Goal: Check status: Check status

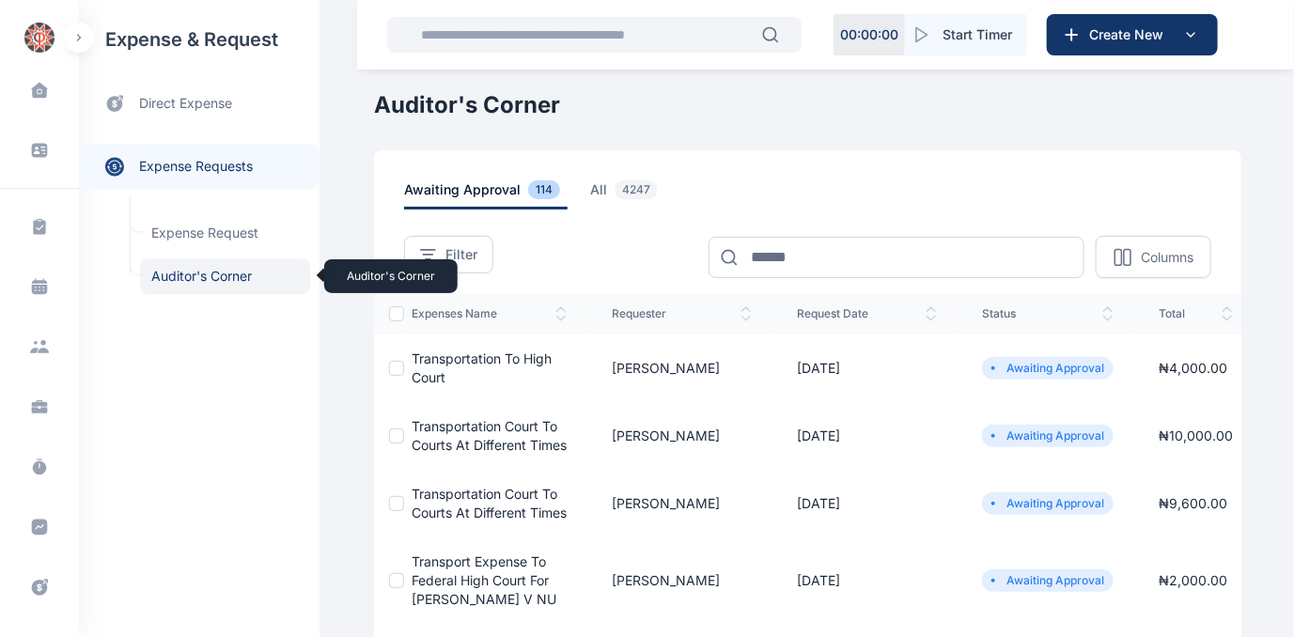
click at [189, 274] on span "Auditor's Corner Auditor's Corner" at bounding box center [225, 276] width 170 height 36
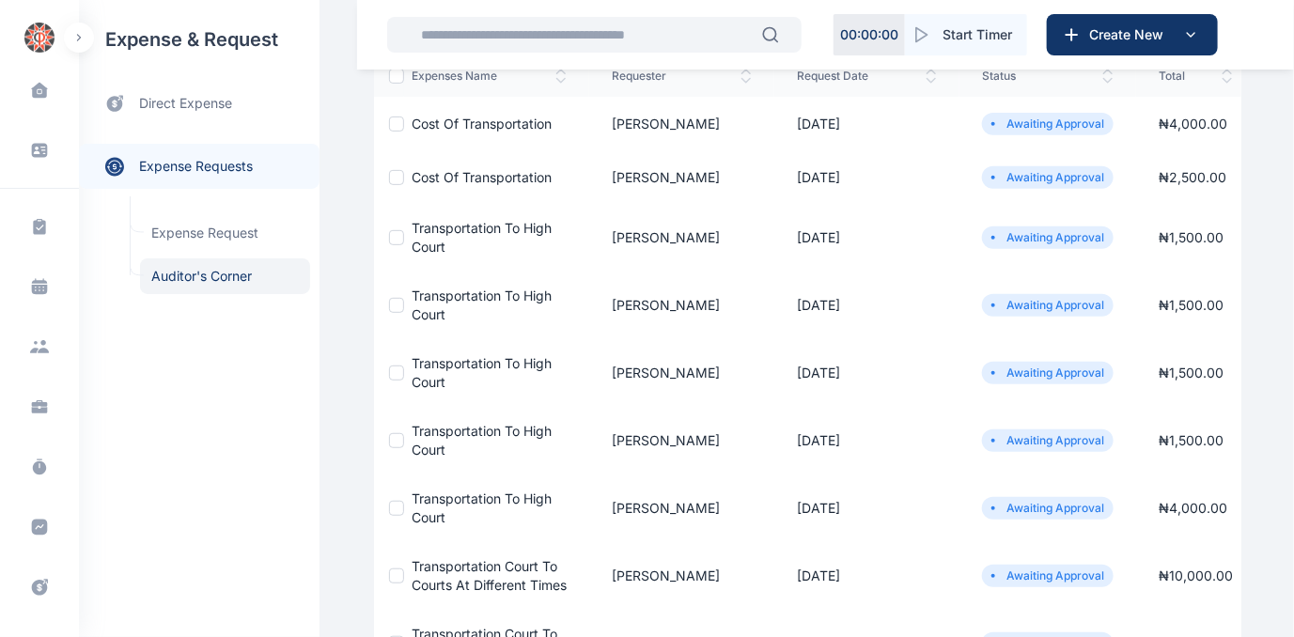
scroll to position [170, 0]
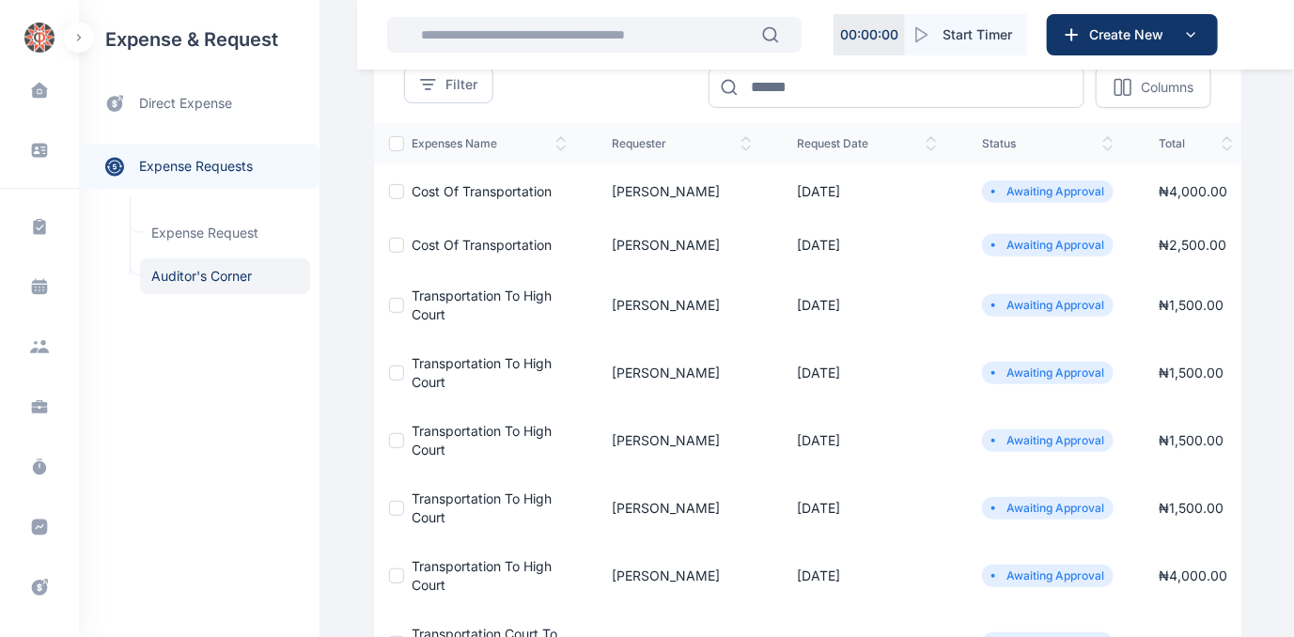
click at [456, 294] on span "Transportation to high court" at bounding box center [482, 305] width 140 height 35
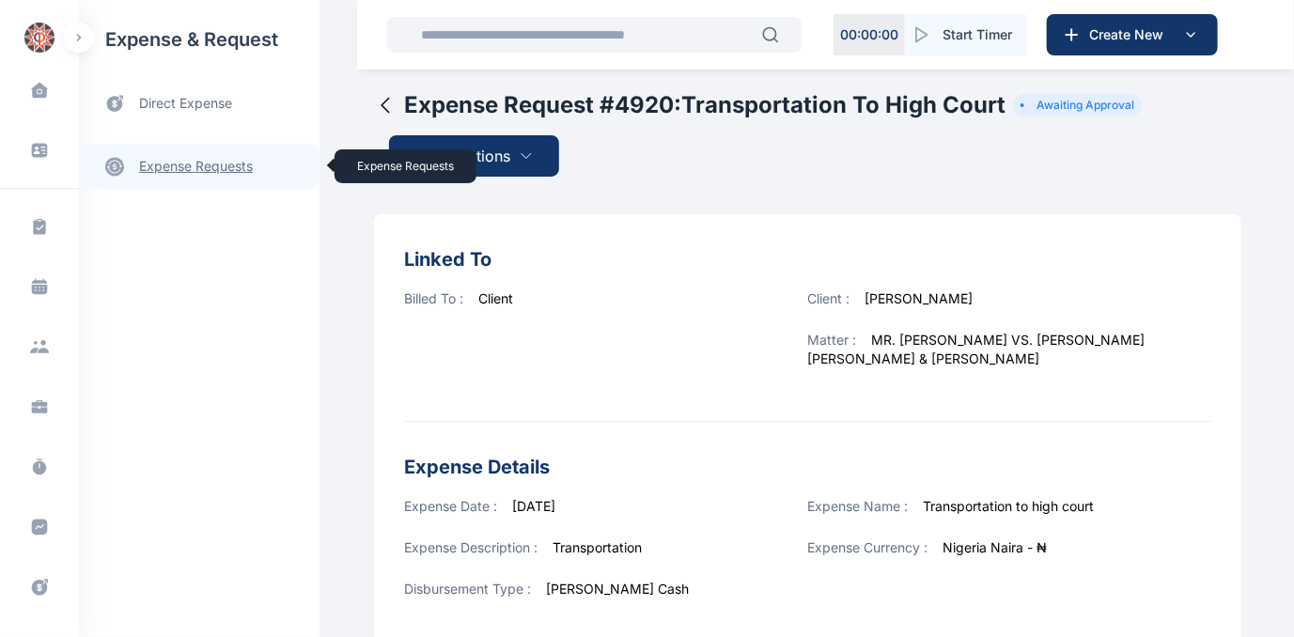
click at [228, 166] on link "expense requests expense requests" at bounding box center [199, 166] width 241 height 45
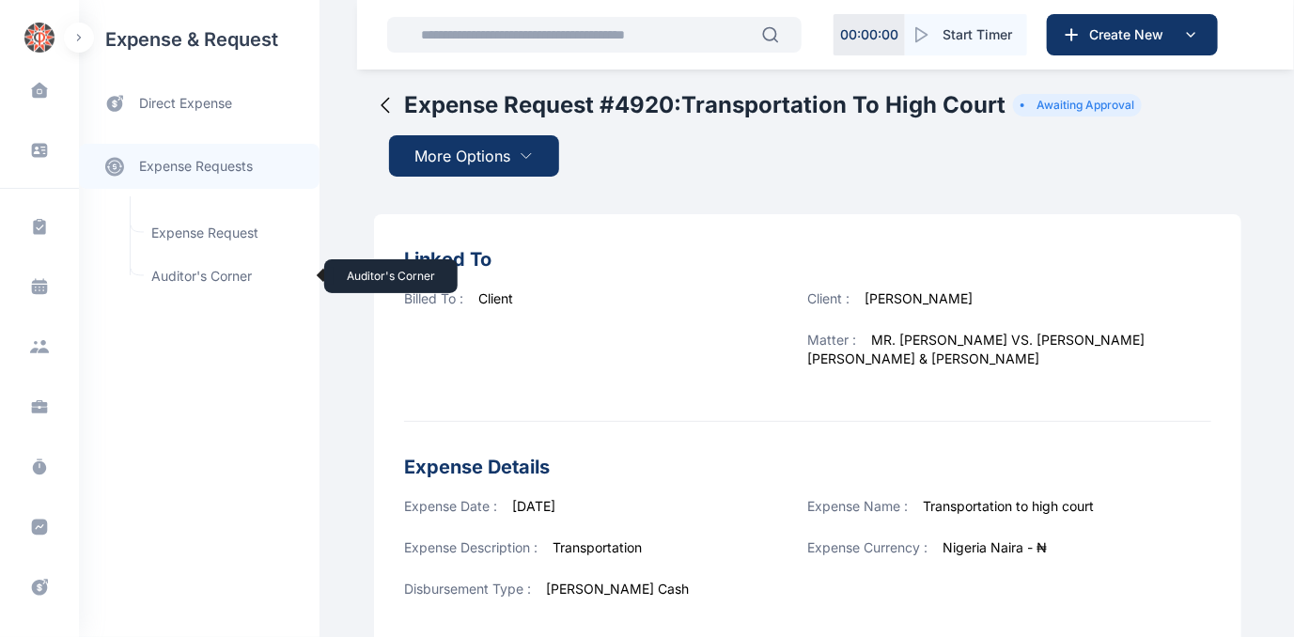
click at [185, 273] on span "Auditor's Corner Auditor's Corner" at bounding box center [225, 276] width 170 height 36
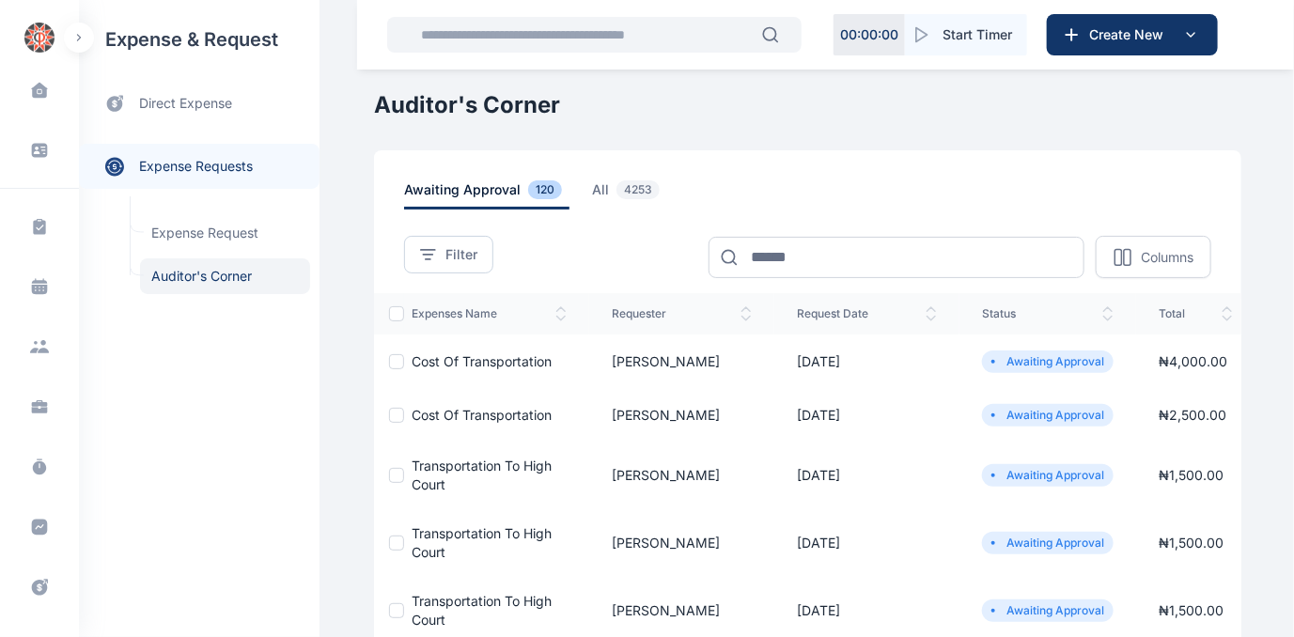
click at [438, 531] on span "Transportation to high court" at bounding box center [482, 542] width 140 height 35
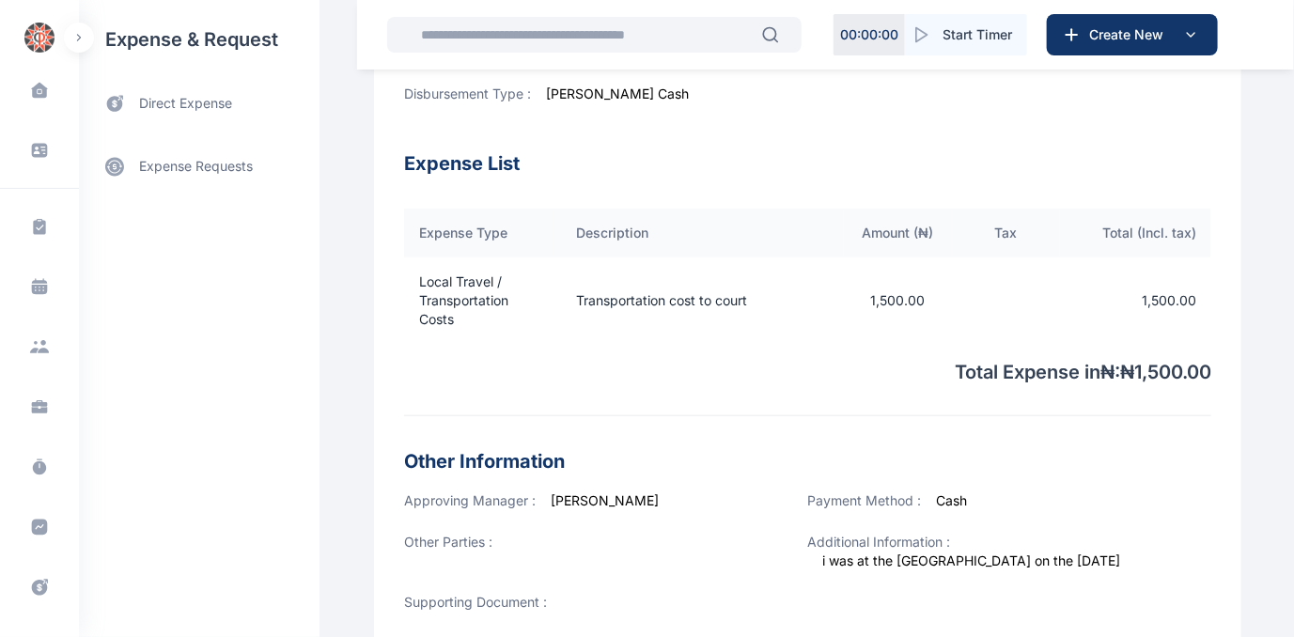
scroll to position [256, 0]
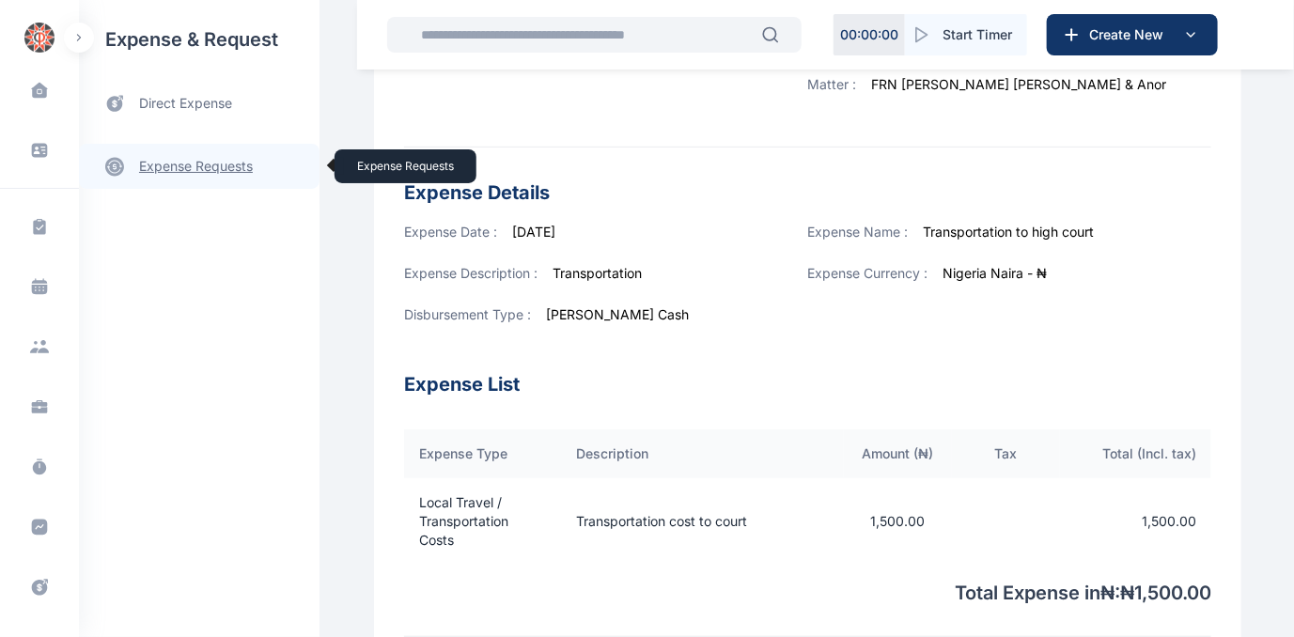
click at [211, 157] on link "expense requests expense requests" at bounding box center [199, 166] width 241 height 45
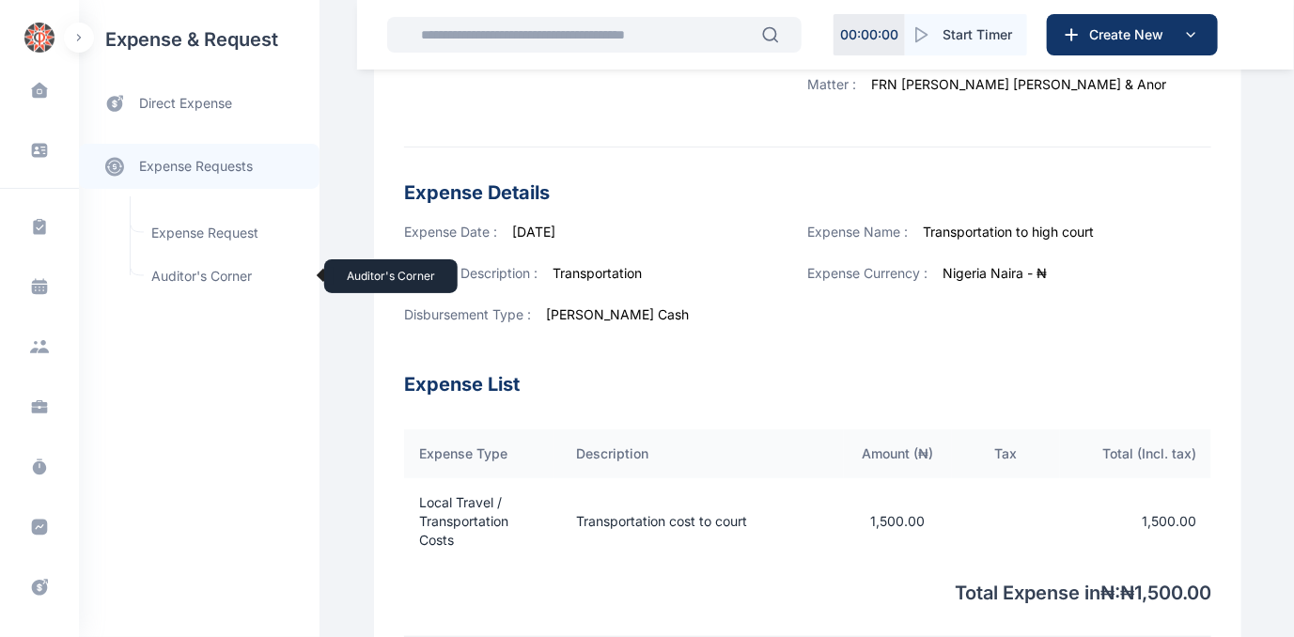
click at [193, 269] on span "Auditor's Corner Auditor's Corner" at bounding box center [225, 276] width 170 height 36
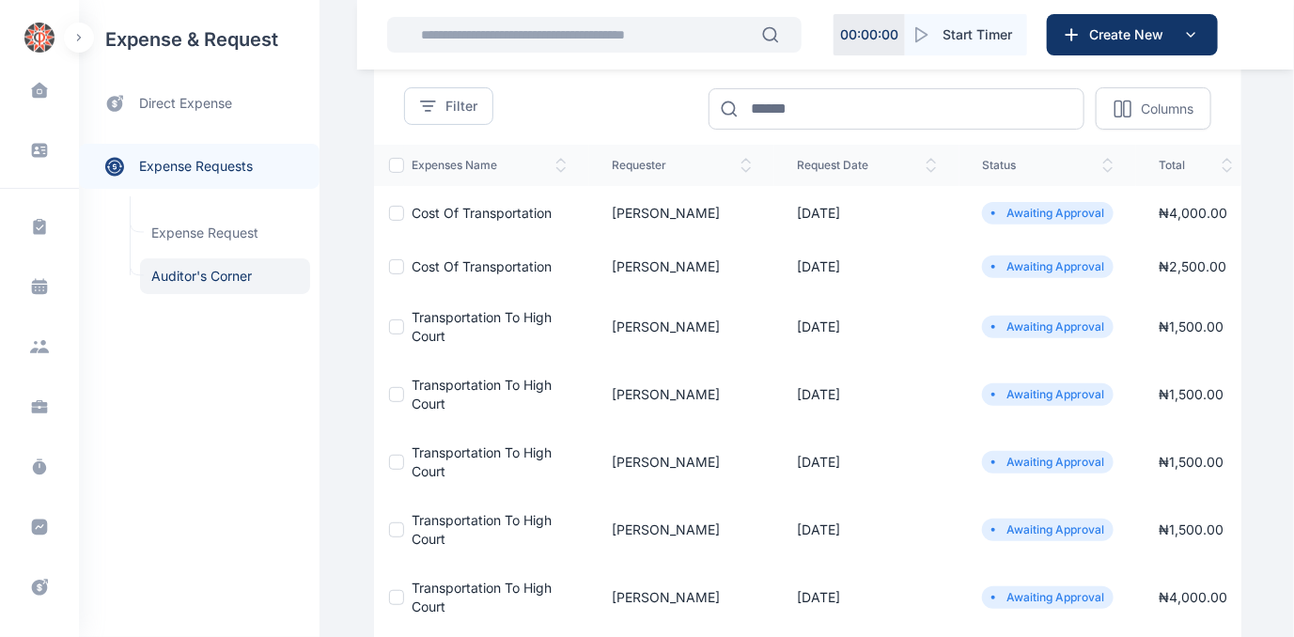
scroll to position [170, 0]
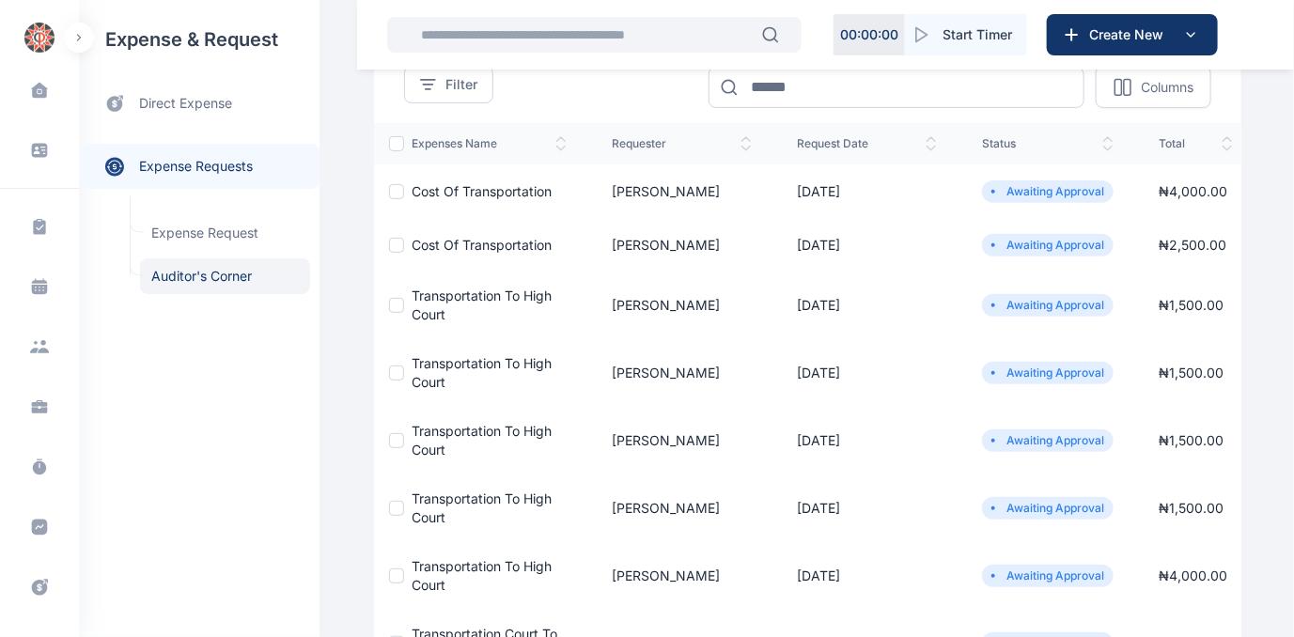
click at [449, 491] on span "Transportation to high court" at bounding box center [482, 508] width 140 height 35
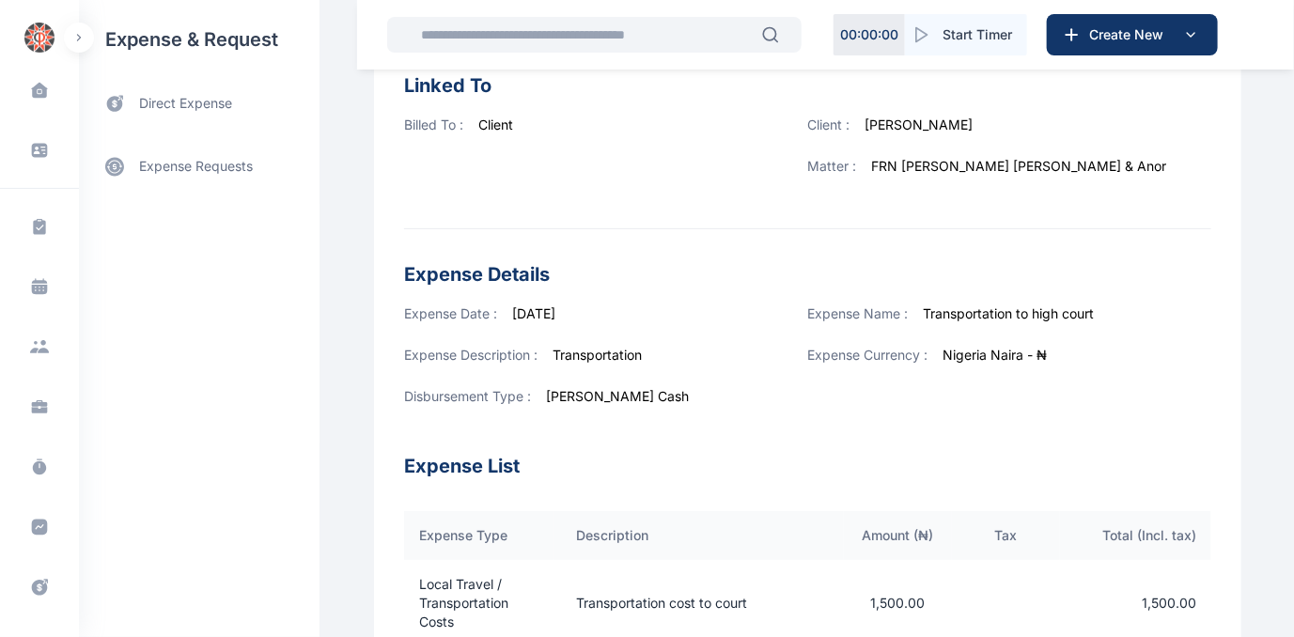
scroll to position [170, 0]
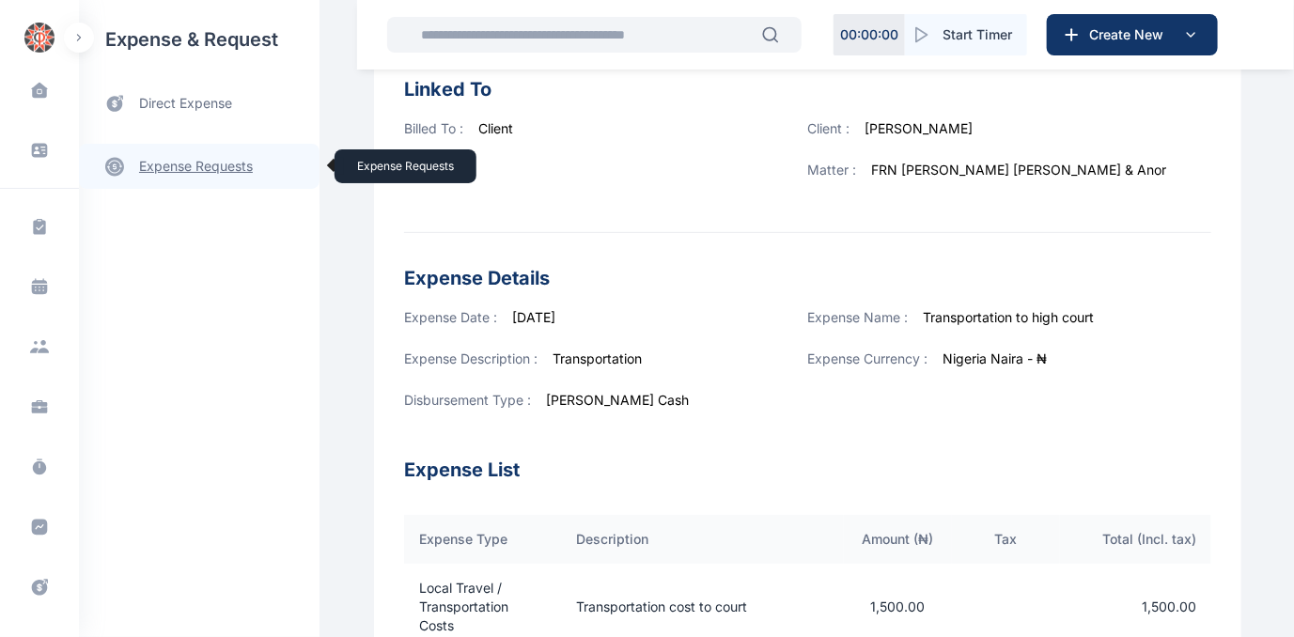
click at [180, 163] on link "expense requests expense requests" at bounding box center [199, 166] width 241 height 45
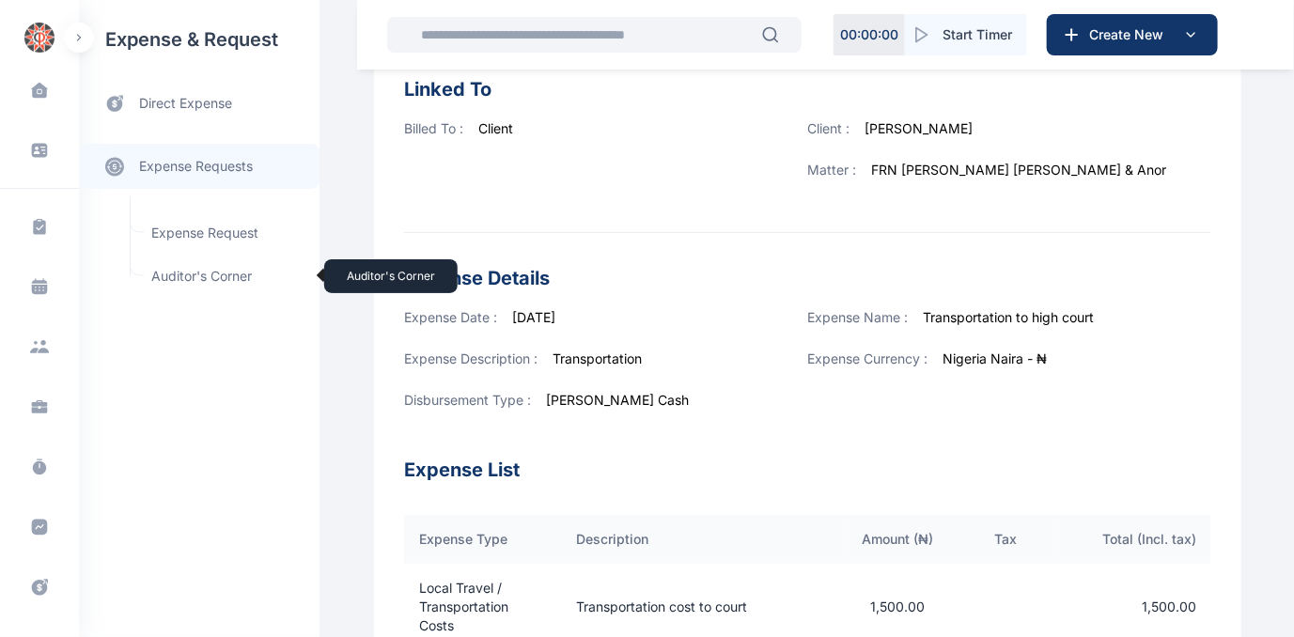
click at [187, 269] on span "Auditor's Corner Auditor's Corner" at bounding box center [225, 276] width 170 height 36
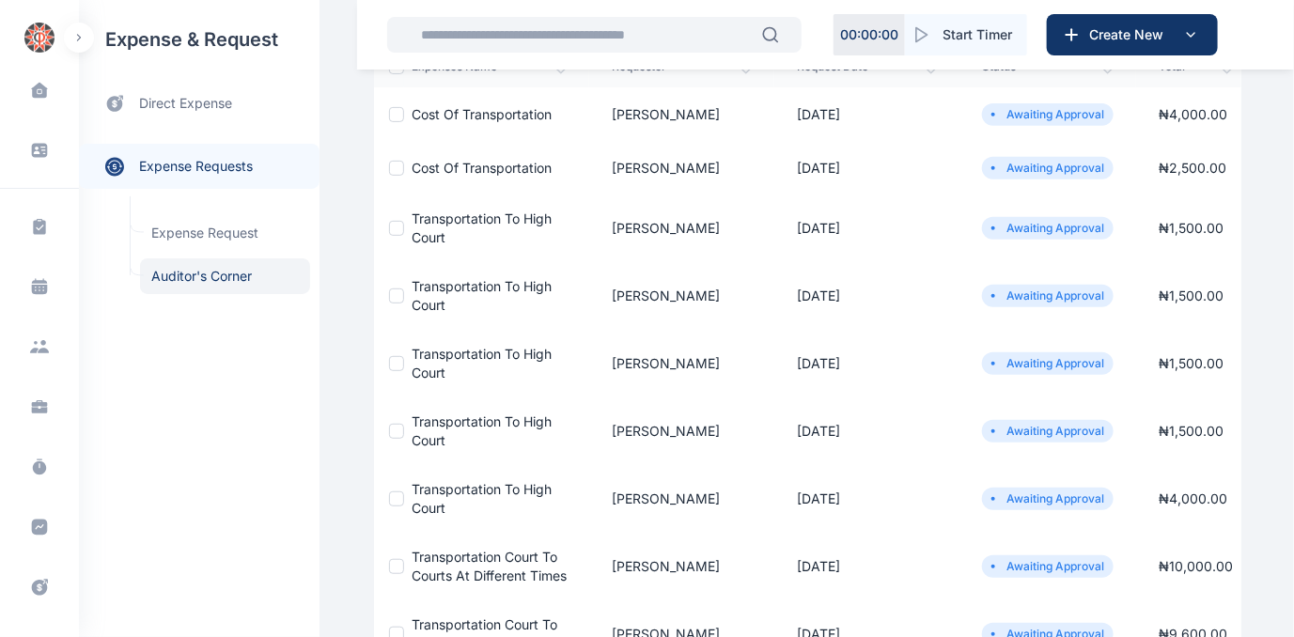
scroll to position [256, 0]
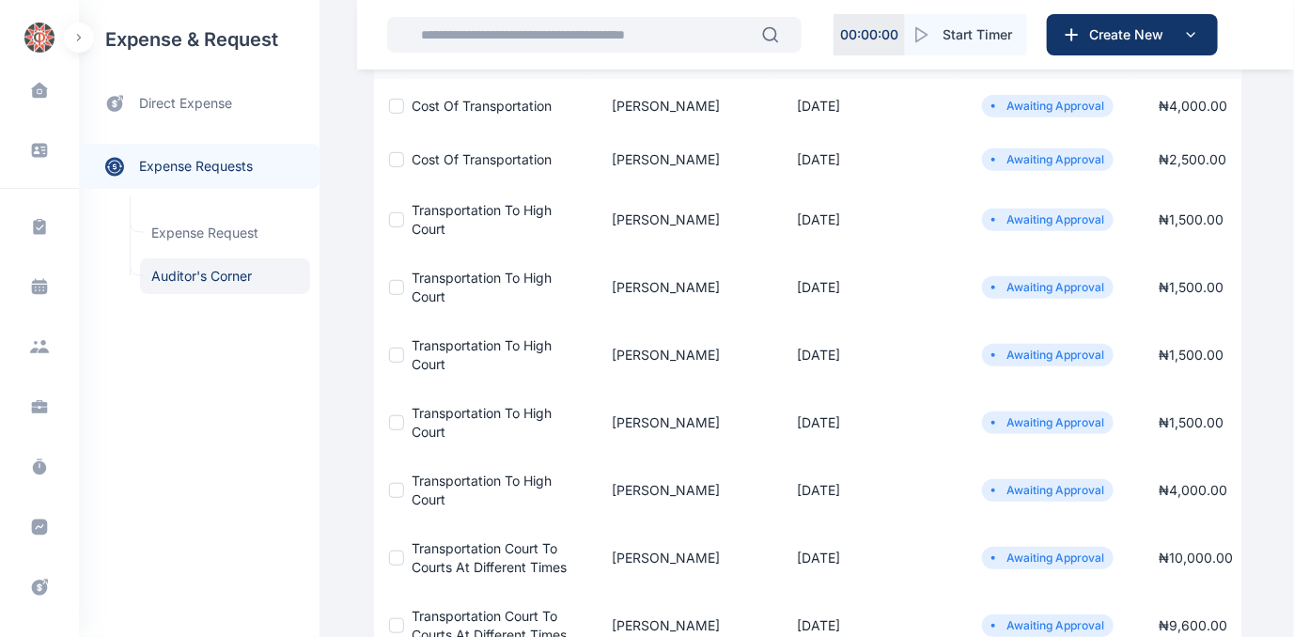
click at [430, 405] on span "Transportation to high court" at bounding box center [482, 422] width 140 height 35
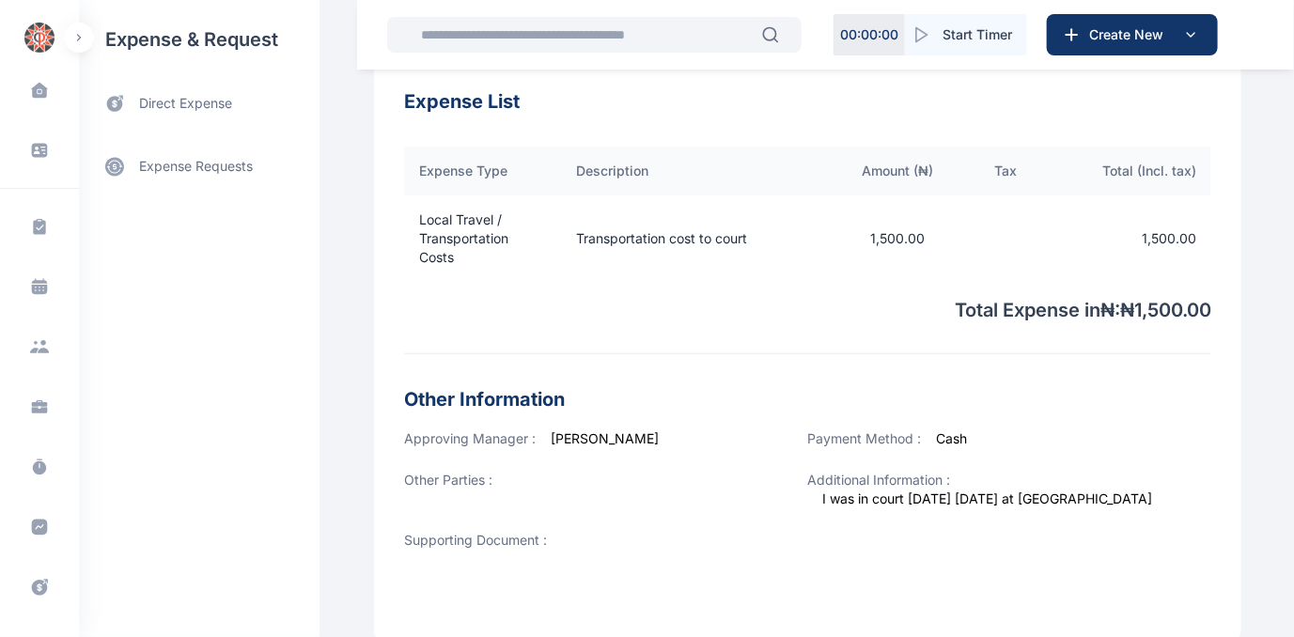
scroll to position [598, 0]
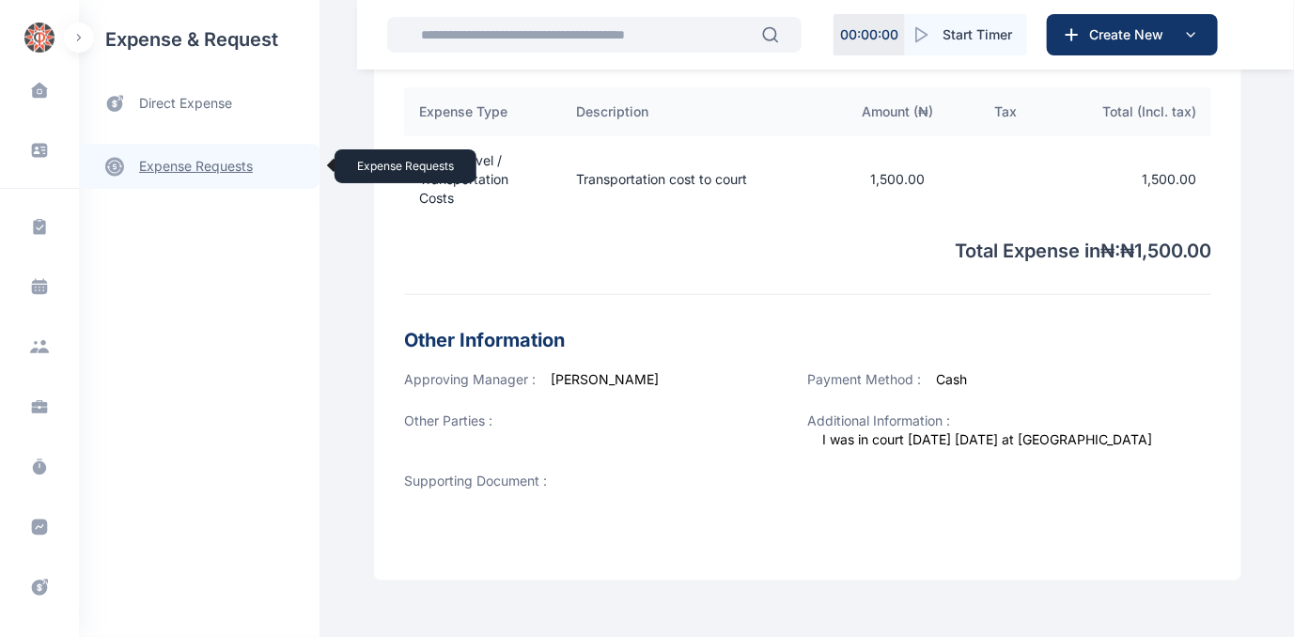
click at [159, 167] on link "expense requests expense requests" at bounding box center [199, 166] width 241 height 45
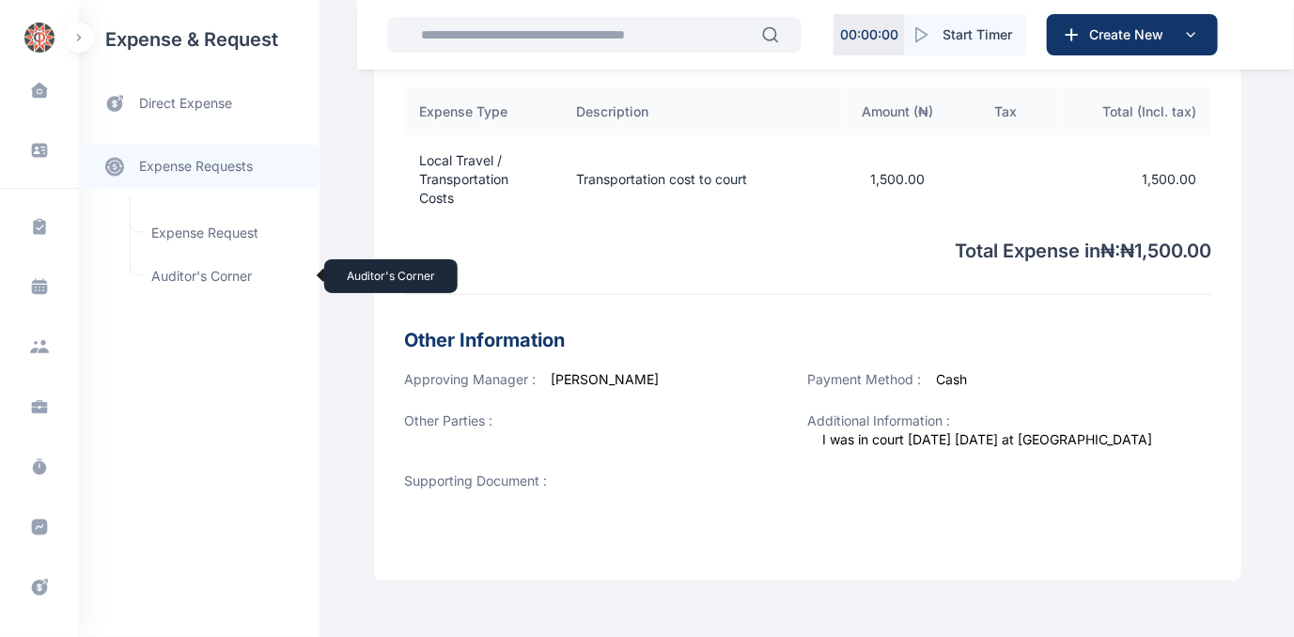
click at [180, 274] on span "Auditor's Corner Auditor's Corner" at bounding box center [225, 276] width 170 height 36
